Goal: Information Seeking & Learning: Learn about a topic

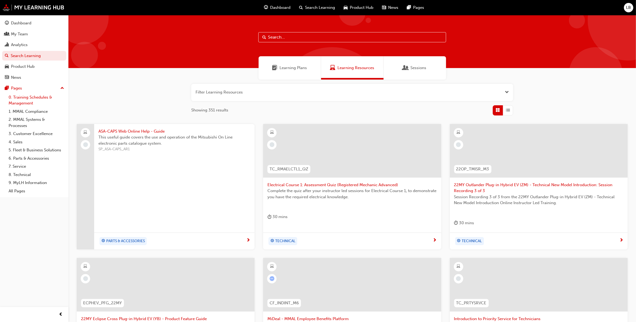
click at [32, 97] on link "0. Training Schedules & Management" at bounding box center [36, 100] width 60 height 14
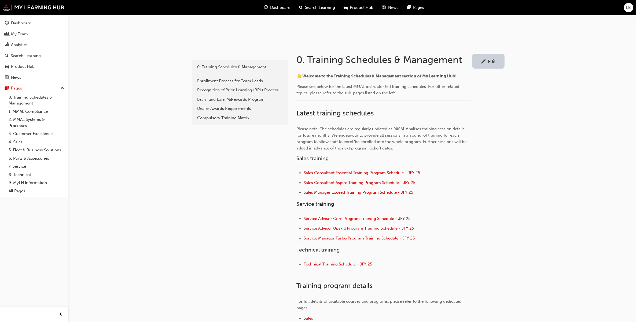
scroll to position [101, 0]
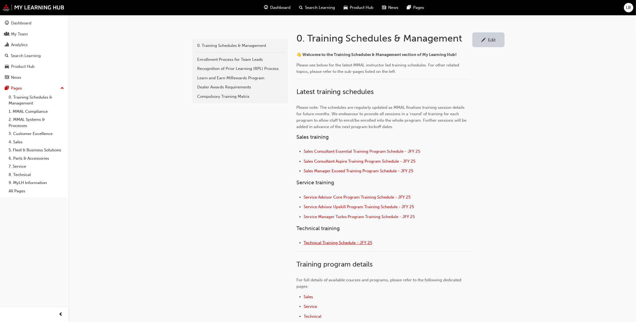
click at [340, 243] on span "Technical Training Schedule - JFY 25" at bounding box center [337, 242] width 68 height 5
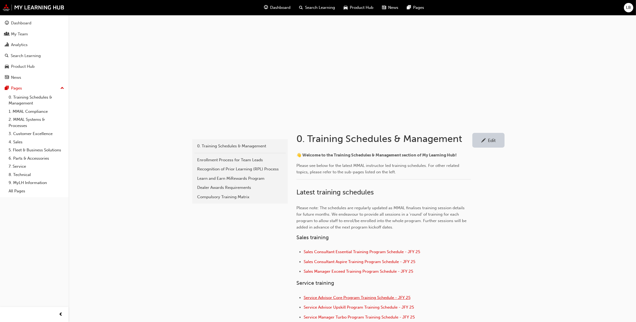
click at [350, 298] on span "Service Advisor Core Program Training Schedule - JFY 25" at bounding box center [356, 297] width 107 height 5
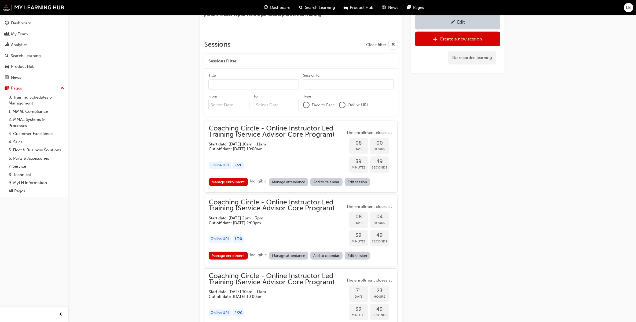
scroll to position [409, 0]
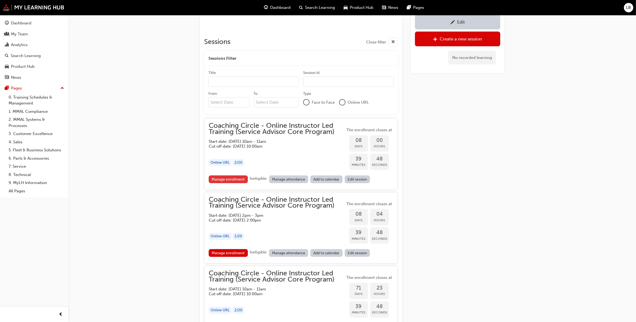
click at [236, 178] on link "Manage enrollment" at bounding box center [228, 180] width 39 height 8
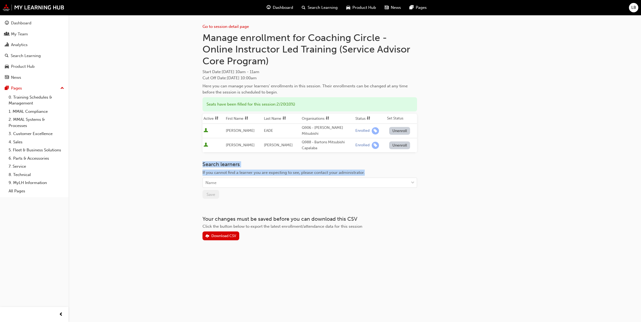
drag, startPoint x: 373, startPoint y: 166, endPoint x: 196, endPoint y: 160, distance: 177.0
click at [196, 160] on div "Go to session detail page Manage enrollment for Coaching Circle - Online Instru…" at bounding box center [355, 136] width 322 height 243
drag, startPoint x: 196, startPoint y: 160, endPoint x: 209, endPoint y: 161, distance: 13.4
click at [209, 161] on h3 "Search learners" at bounding box center [309, 164] width 214 height 6
drag, startPoint x: 207, startPoint y: 159, endPoint x: 339, endPoint y: 172, distance: 133.3
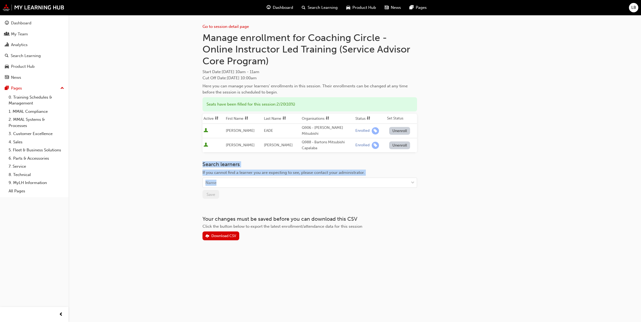
click at [339, 172] on div "Search learners If you cannot find a learner you are expecting to see, please c…" at bounding box center [309, 174] width 214 height 27
click at [578, 211] on div "Go to session detail page Manage enrollment for Coaching Circle - Online Instru…" at bounding box center [320, 161] width 641 height 322
click at [20, 168] on link "7. Service" at bounding box center [36, 166] width 60 height 8
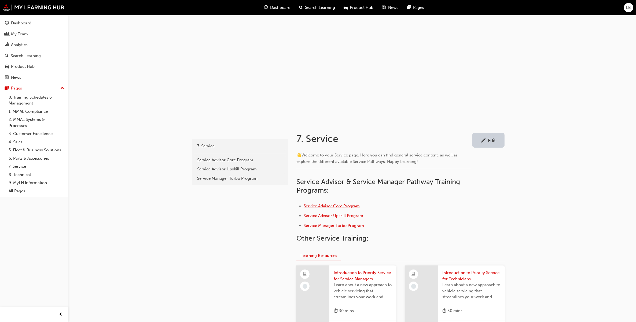
click at [331, 208] on span "Service Advisor Core Program" at bounding box center [331, 206] width 56 height 5
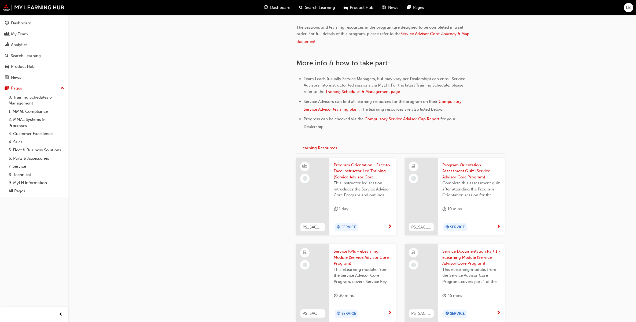
scroll to position [235, 0]
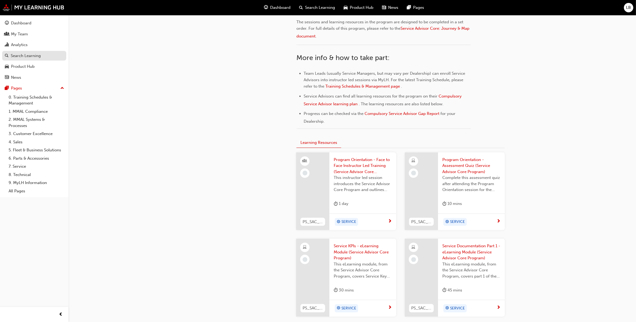
click at [17, 54] on div "Search Learning" at bounding box center [26, 56] width 30 height 6
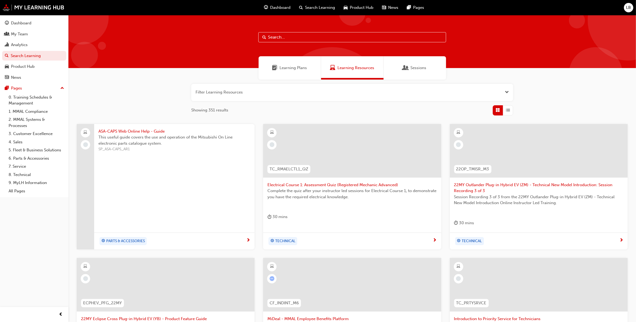
click at [285, 71] on span "Learning Plans" at bounding box center [293, 68] width 27 height 6
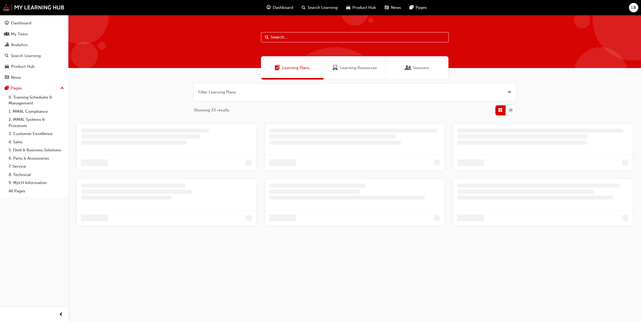
click at [271, 90] on button "button" at bounding box center [355, 92] width 322 height 17
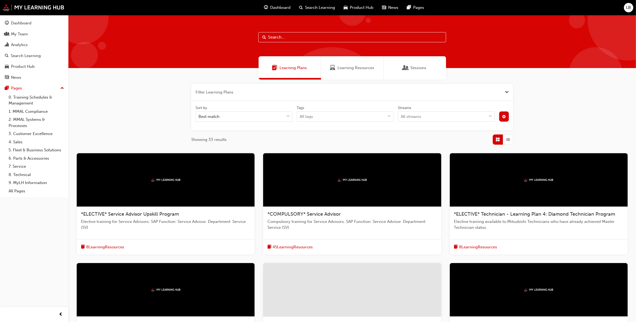
click at [322, 97] on button "button" at bounding box center [352, 92] width 322 height 17
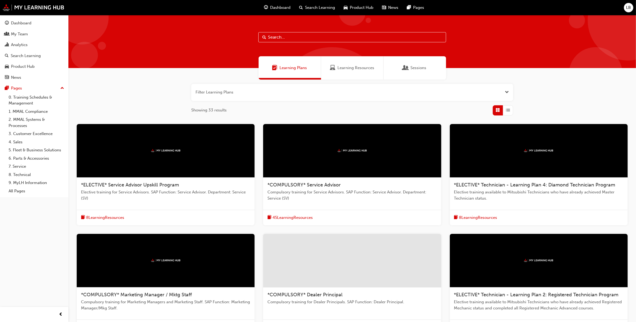
click at [324, 90] on button "button" at bounding box center [352, 92] width 322 height 17
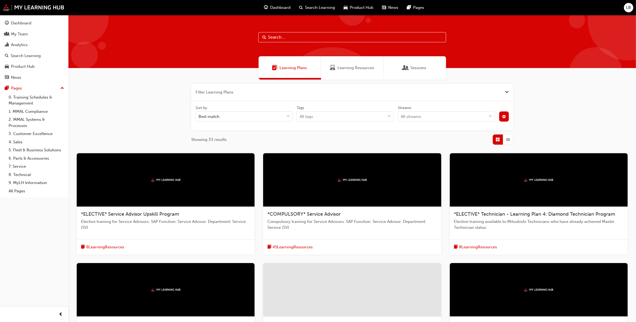
click at [339, 32] on input "text" at bounding box center [352, 37] width 188 height 10
click at [337, 38] on input "text" at bounding box center [352, 37] width 188 height 10
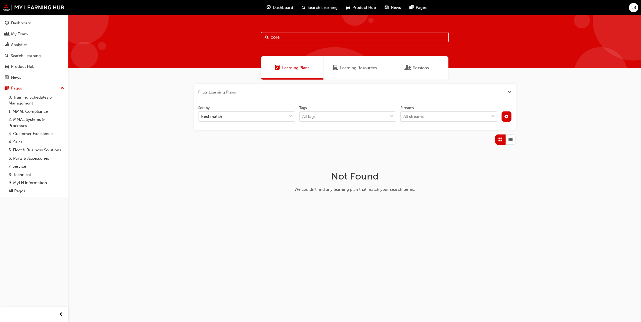
type input "core"
click at [295, 69] on span "Learning Plans" at bounding box center [295, 68] width 27 height 6
click at [285, 69] on span "Learning Plans" at bounding box center [295, 68] width 27 height 6
click at [21, 168] on link "7. Service" at bounding box center [36, 166] width 60 height 8
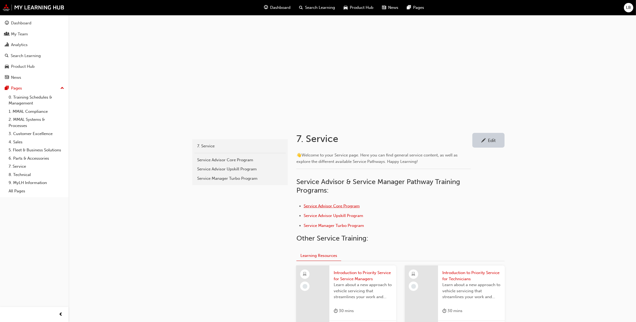
click at [330, 206] on span "Service Advisor Core Program" at bounding box center [331, 206] width 56 height 5
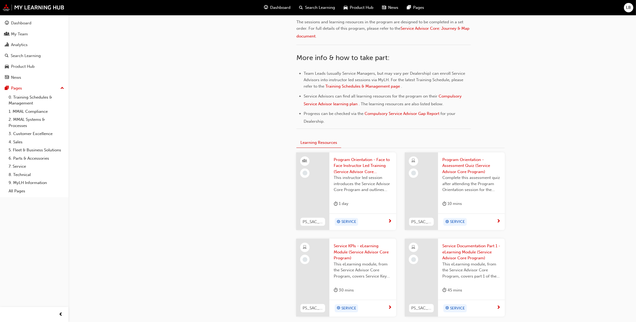
scroll to position [268, 0]
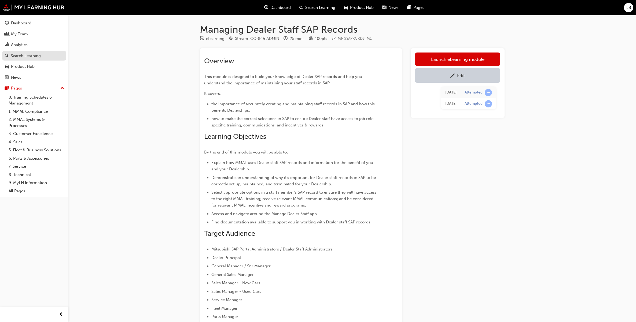
scroll to position [99, 0]
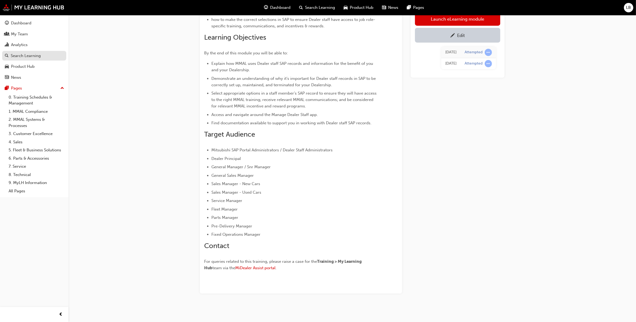
click at [20, 57] on div "Search Learning" at bounding box center [26, 56] width 30 height 6
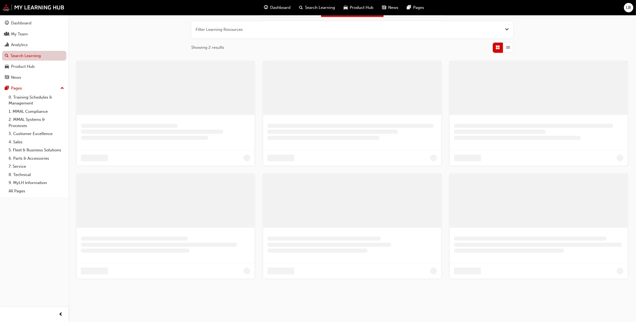
scroll to position [62, 0]
click at [17, 48] on div "Analytics" at bounding box center [19, 45] width 17 height 6
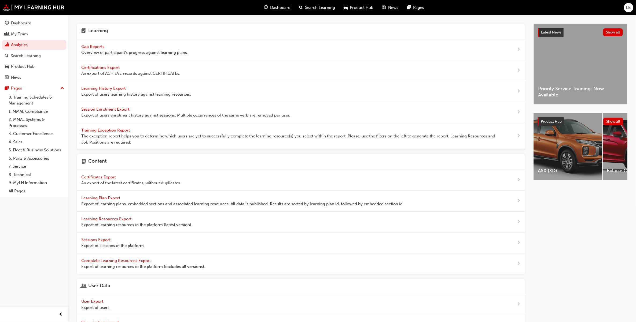
click at [92, 47] on span "Gap Reports" at bounding box center [93, 46] width 24 height 5
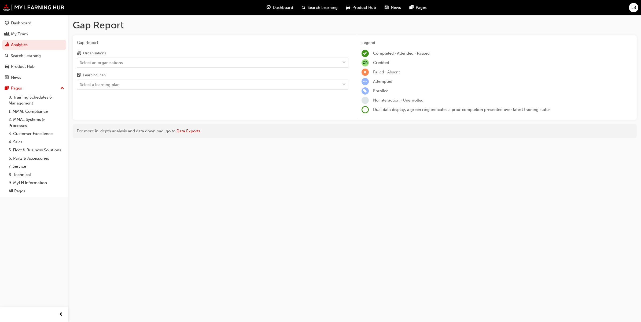
click at [105, 61] on div "Select an organisations" at bounding box center [101, 63] width 43 height 6
click at [80, 61] on input "Organisations Select an organisations" at bounding box center [80, 62] width 1 height 5
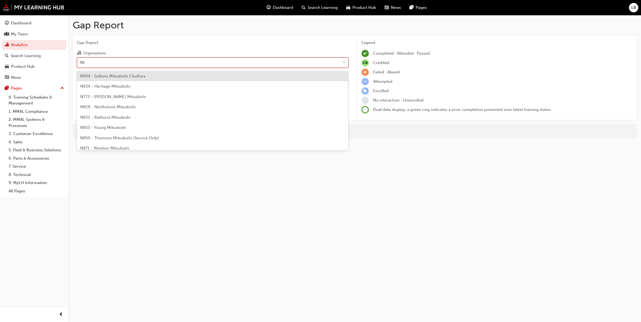
type input "594"
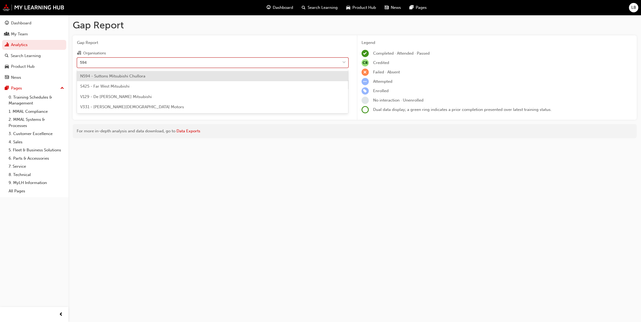
click at [101, 77] on span "N594 - Suttons Mitsubishi Chullora" at bounding box center [112, 76] width 65 height 5
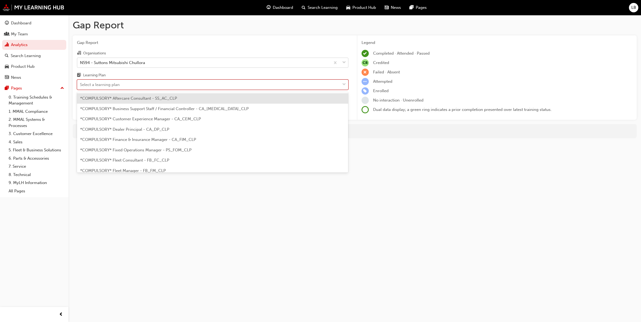
click at [121, 87] on div "Select a learning plan" at bounding box center [208, 84] width 263 height 9
click at [80, 87] on input "Learning Plan option *COMPULSORY* Aftercare Consultant - SS_AC_CLP focused, 1 o…" at bounding box center [80, 84] width 1 height 5
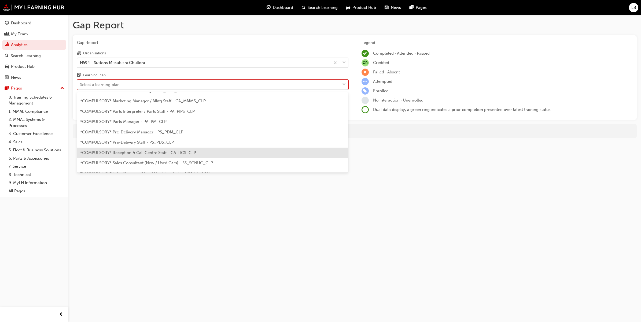
scroll to position [134, 0]
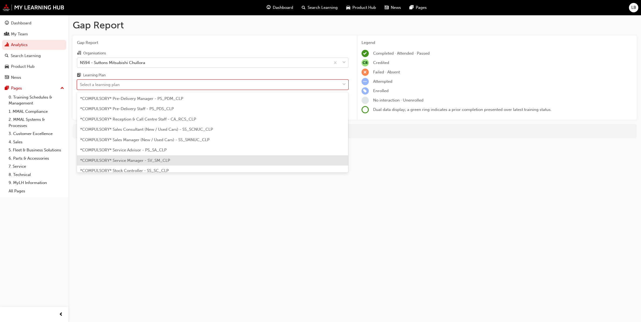
click at [130, 160] on span "*COMPULSORY* Service Manager - SV_SM_CLP" at bounding box center [125, 160] width 90 height 5
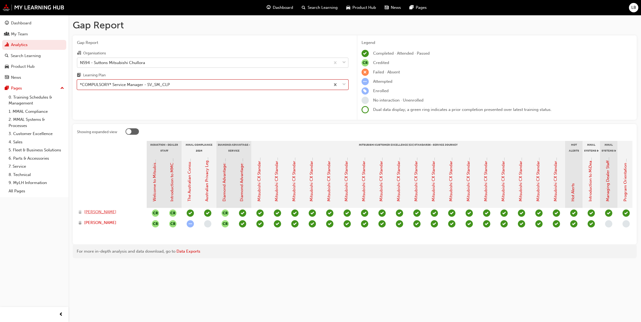
click at [106, 211] on span "JASON PENMAN" at bounding box center [100, 212] width 32 height 6
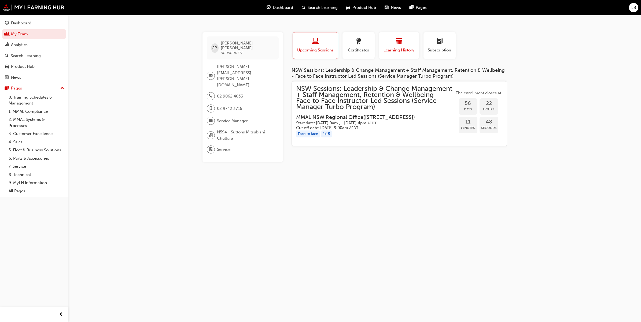
click at [404, 44] on div "button" at bounding box center [399, 42] width 32 height 8
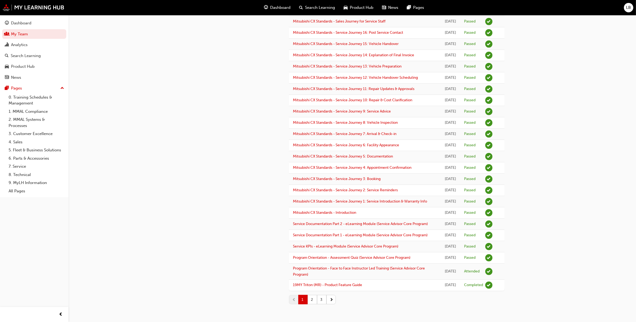
scroll to position [584, 0]
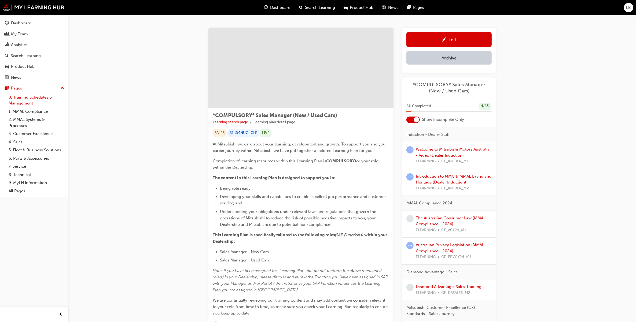
click at [30, 100] on link "0. Training Schedules & Management" at bounding box center [36, 100] width 60 height 14
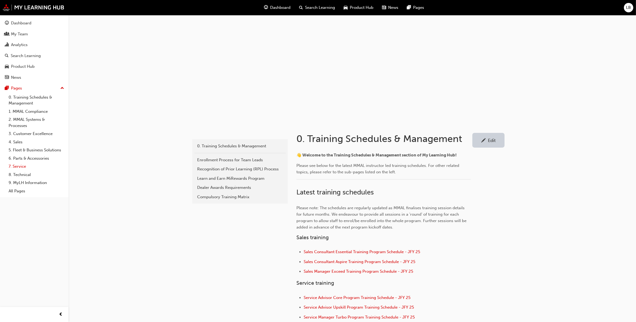
click at [16, 166] on link "7. Service" at bounding box center [36, 166] width 60 height 8
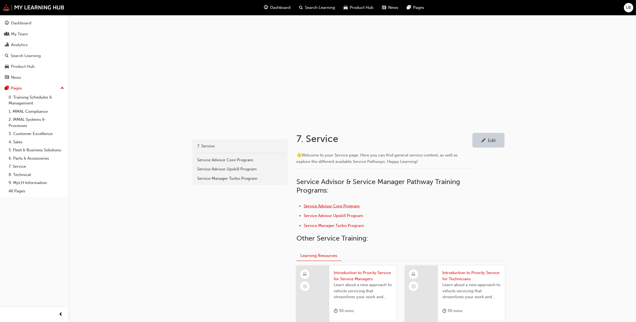
click at [324, 204] on span "Service Advisor Core Program" at bounding box center [331, 206] width 56 height 5
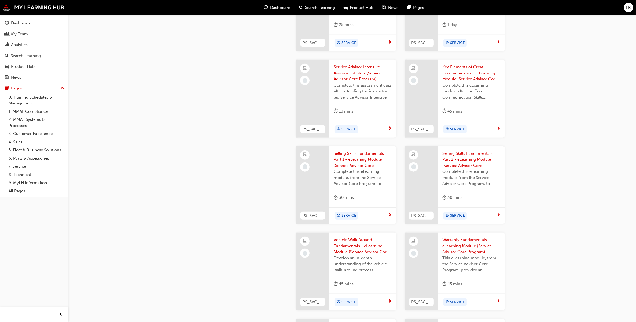
scroll to position [882, 0]
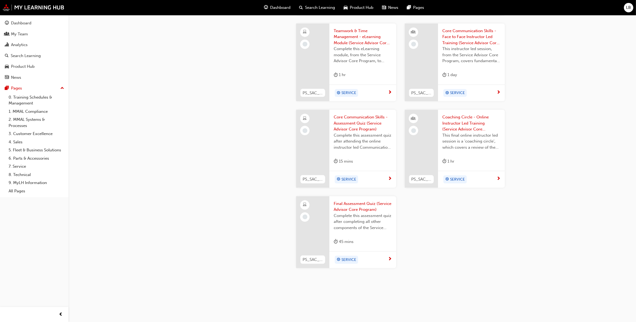
click at [353, 205] on span "Final Assessment Quiz (Service Advisor Core Program)" at bounding box center [362, 207] width 58 height 12
